Goal: Task Accomplishment & Management: Use online tool/utility

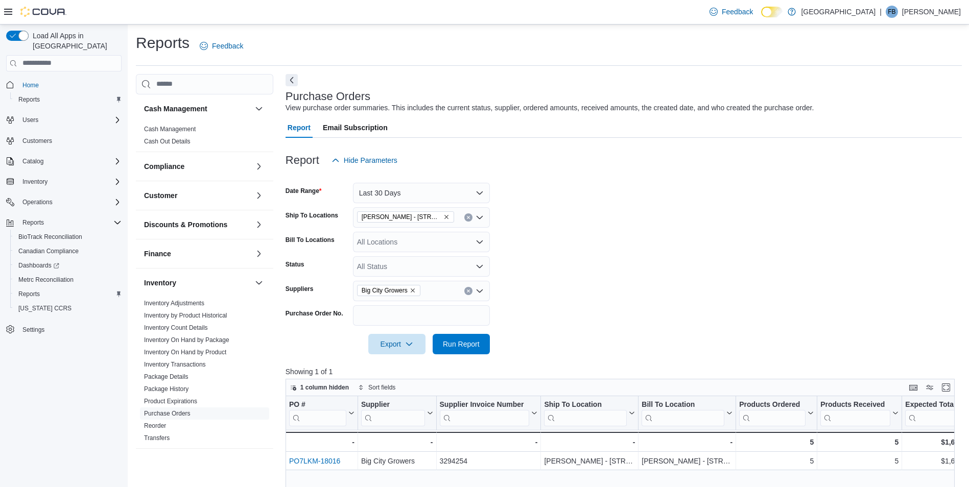
scroll to position [51, 0]
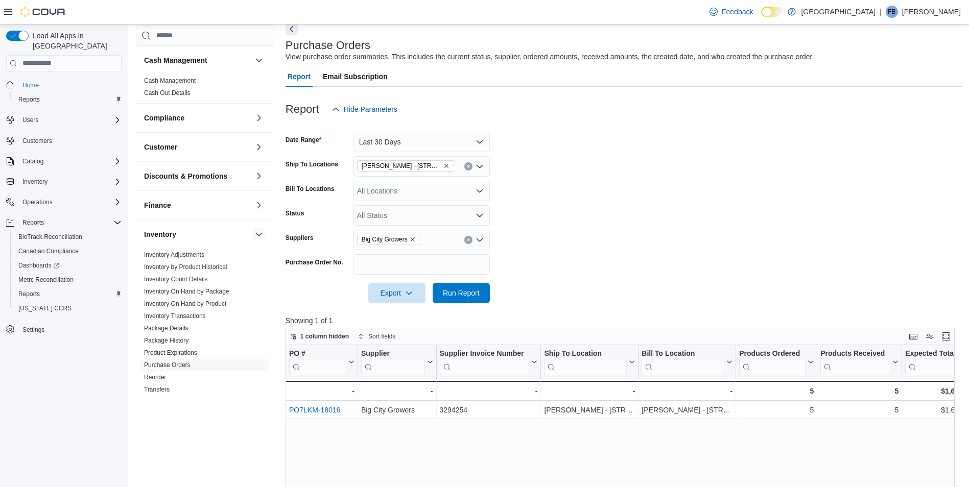
click at [253, 231] on button "button" at bounding box center [259, 234] width 12 height 12
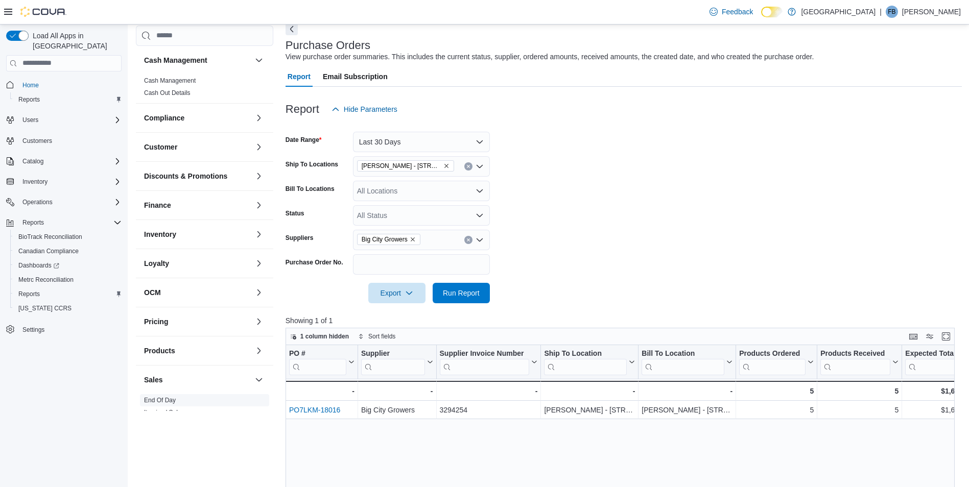
click at [157, 400] on link "End Of Day" at bounding box center [160, 400] width 32 height 7
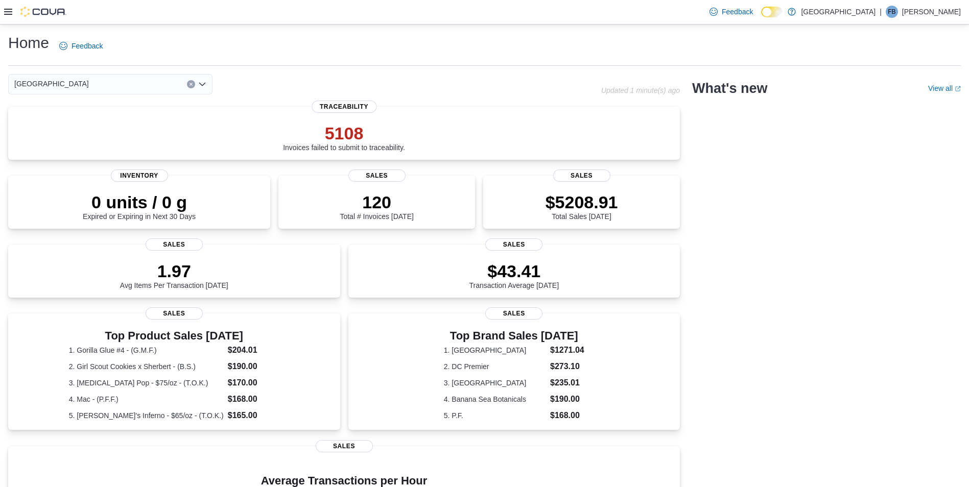
click at [2, 16] on div "Feedback Dark Mode Kush House | FB Frank Baker" at bounding box center [484, 12] width 969 height 25
click at [12, 13] on div at bounding box center [35, 12] width 62 height 10
click at [9, 13] on icon at bounding box center [8, 12] width 8 height 8
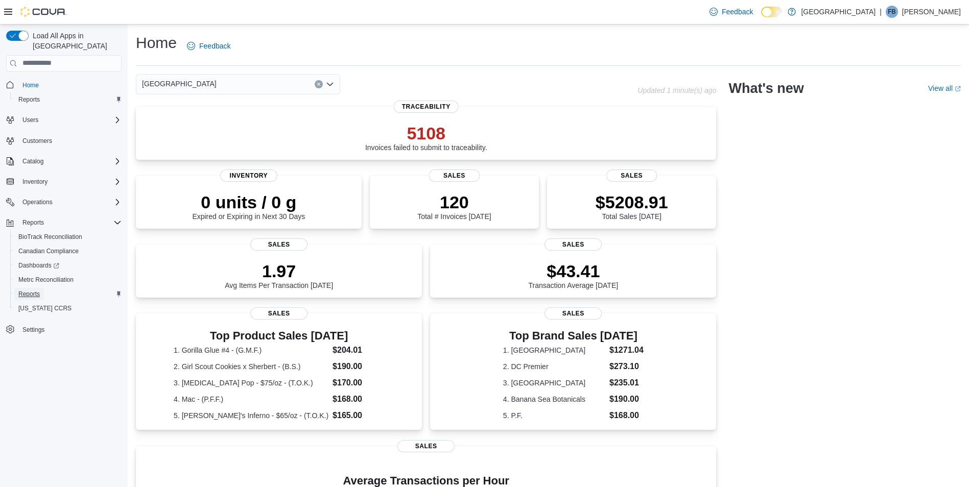
click at [34, 290] on span "Reports" at bounding box center [28, 294] width 21 height 8
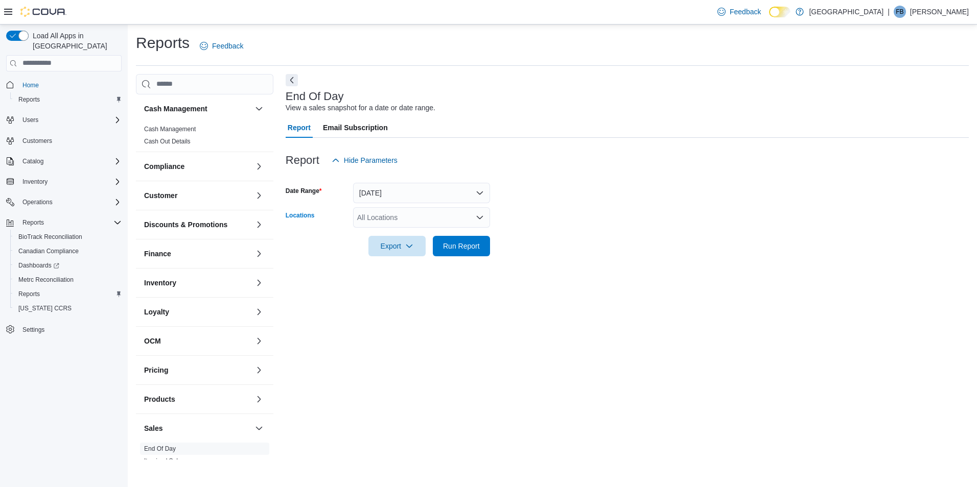
click at [381, 217] on div "All Locations" at bounding box center [421, 217] width 137 height 20
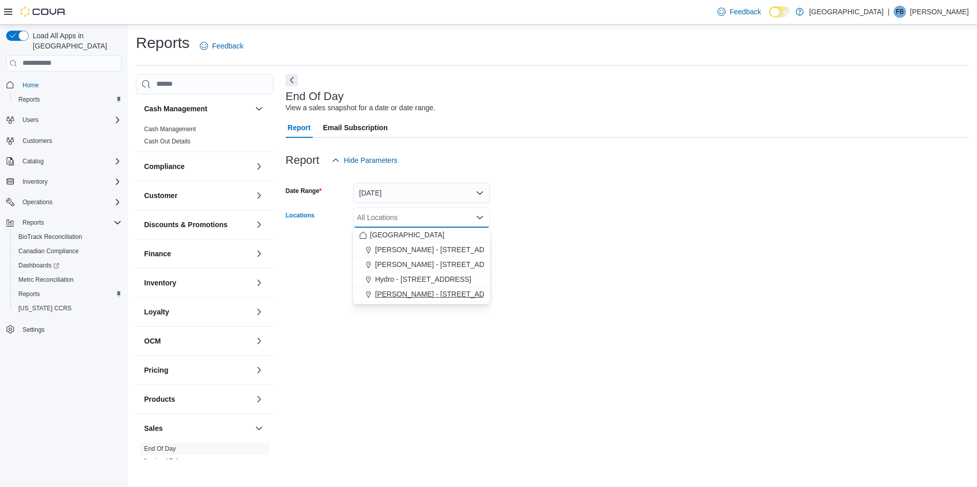
click at [425, 294] on span "[PERSON_NAME] - [STREET_ADDRESS]" at bounding box center [443, 294] width 136 height 10
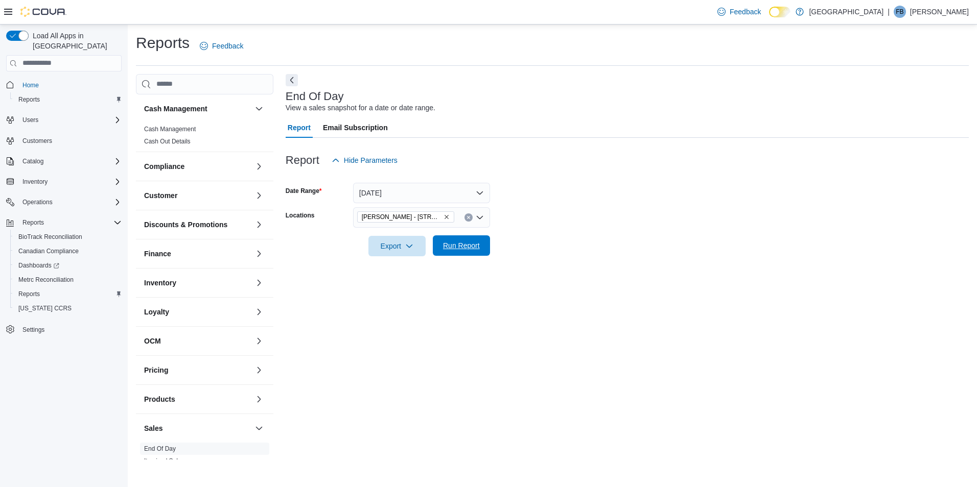
drag, startPoint x: 601, startPoint y: 231, endPoint x: 475, endPoint y: 248, distance: 126.8
click at [593, 235] on div at bounding box center [627, 232] width 683 height 8
click at [448, 251] on span "Run Report" at bounding box center [461, 246] width 45 height 20
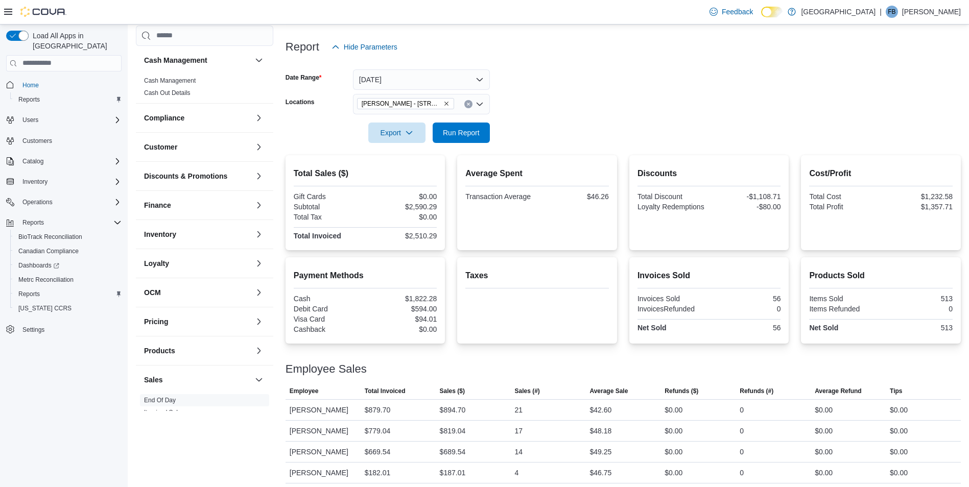
scroll to position [118, 0]
